Goal: Book appointment/travel/reservation

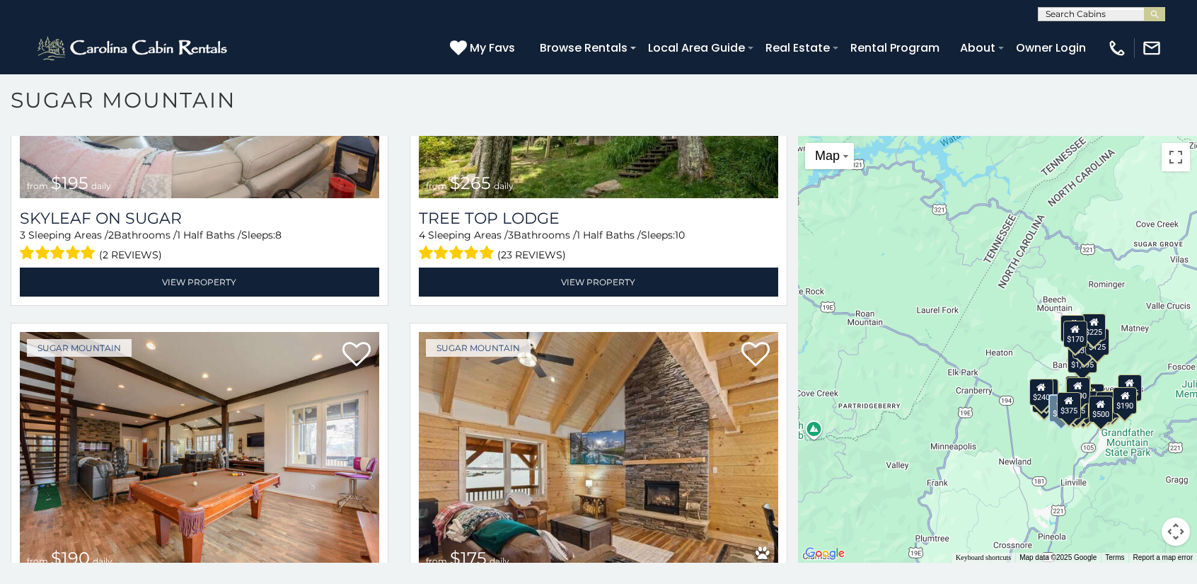
scroll to position [1427, 0]
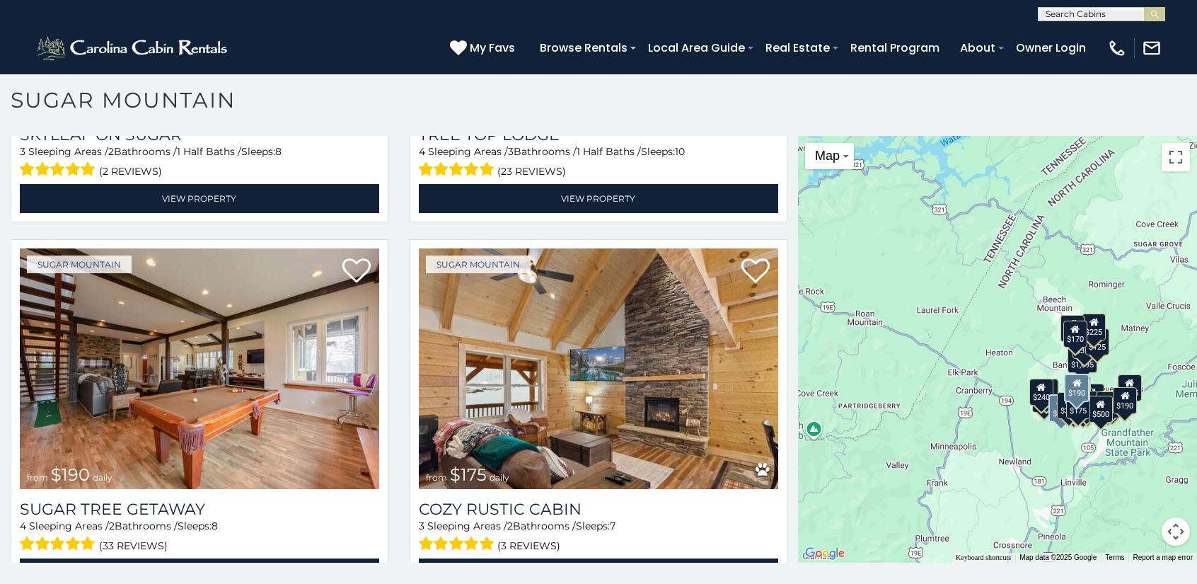
click at [307, 340] on img at bounding box center [199, 368] width 359 height 241
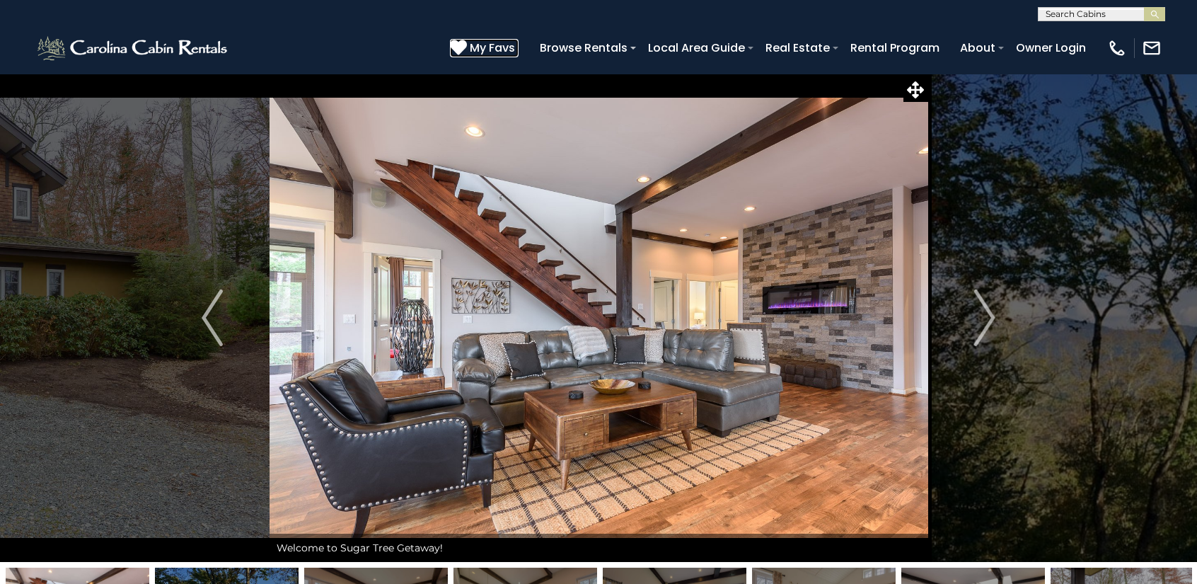
click at [482, 45] on span "My Favs" at bounding box center [492, 48] width 45 height 18
